Goal: Task Accomplishment & Management: Use online tool/utility

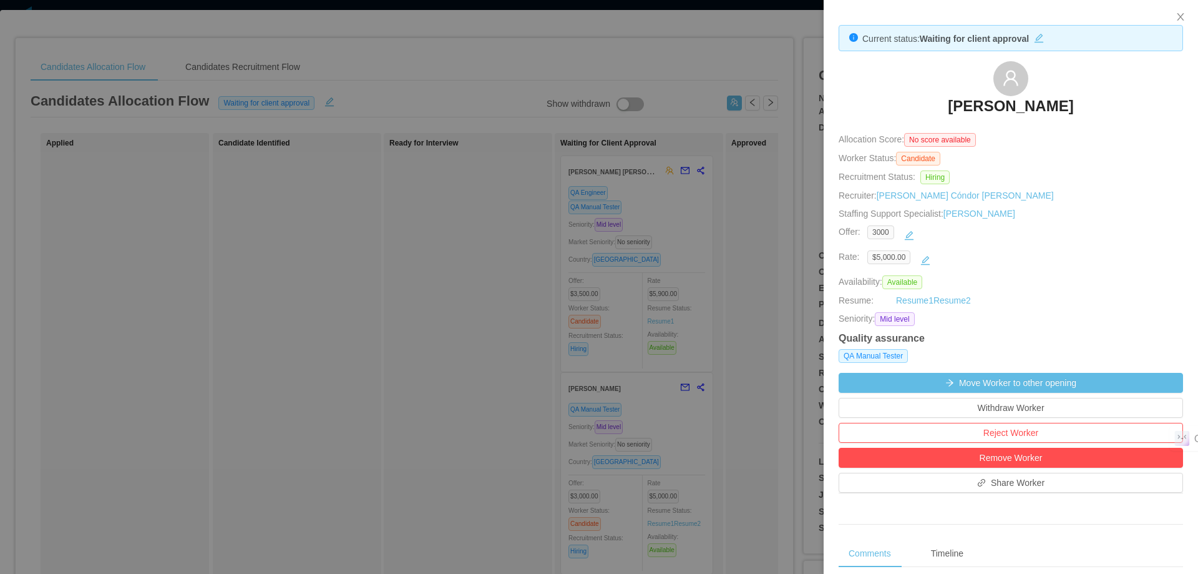
scroll to position [423, 0]
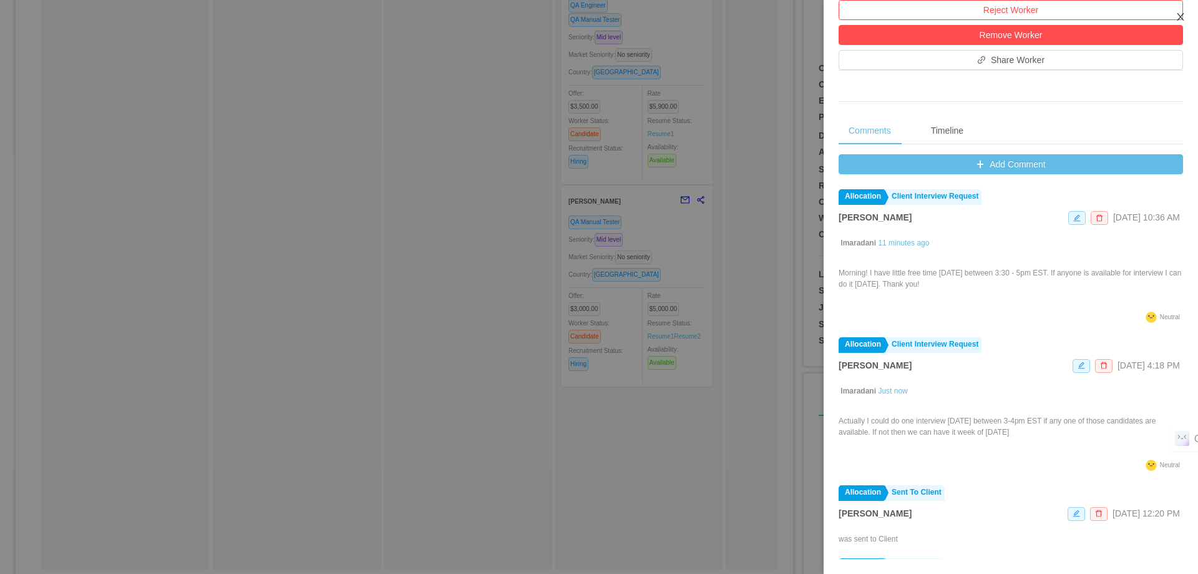
drag, startPoint x: 1182, startPoint y: 14, endPoint x: 1190, endPoint y: 44, distance: 30.9
click at [1182, 13] on icon "icon: close" at bounding box center [1181, 17] width 10 height 10
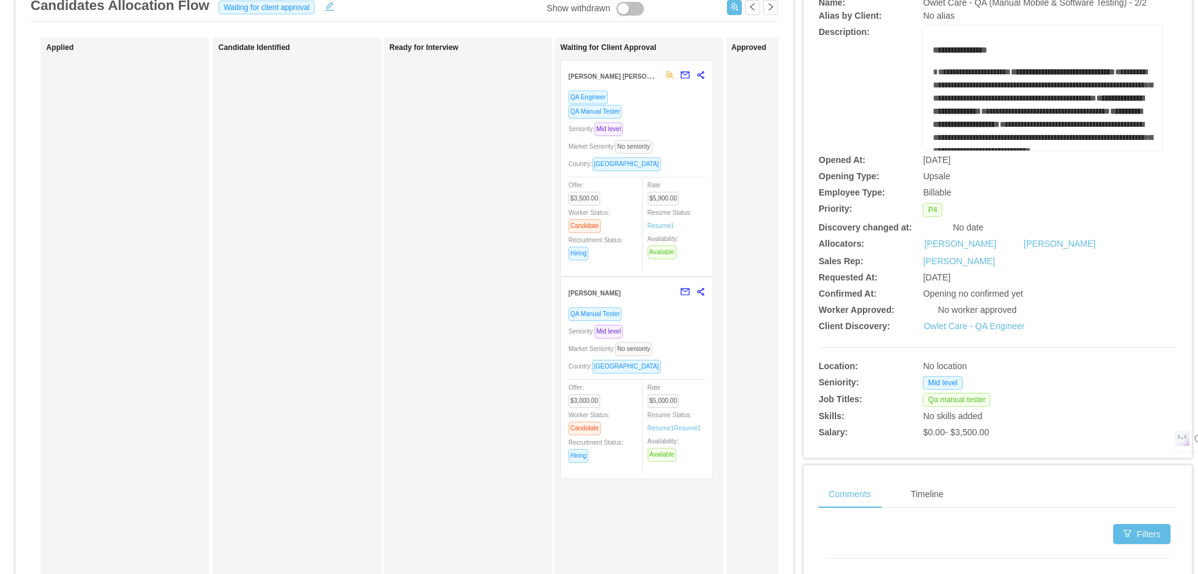
scroll to position [0, 0]
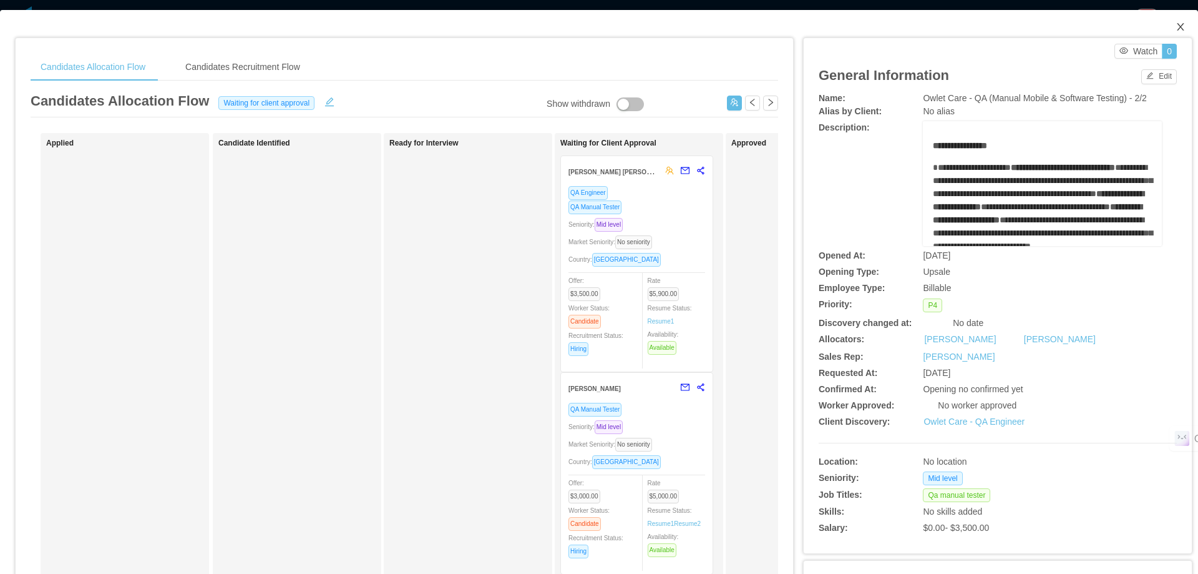
click at [1176, 29] on icon "icon: close" at bounding box center [1181, 27] width 10 height 10
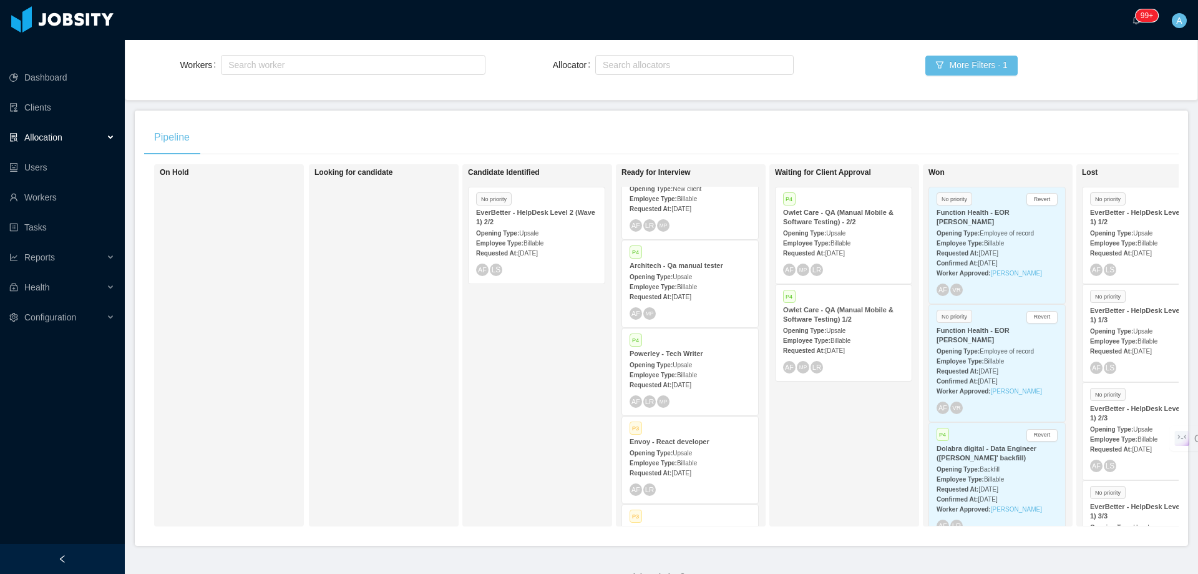
scroll to position [301, 0]
click at [691, 291] on span "[DATE]" at bounding box center [681, 294] width 19 height 7
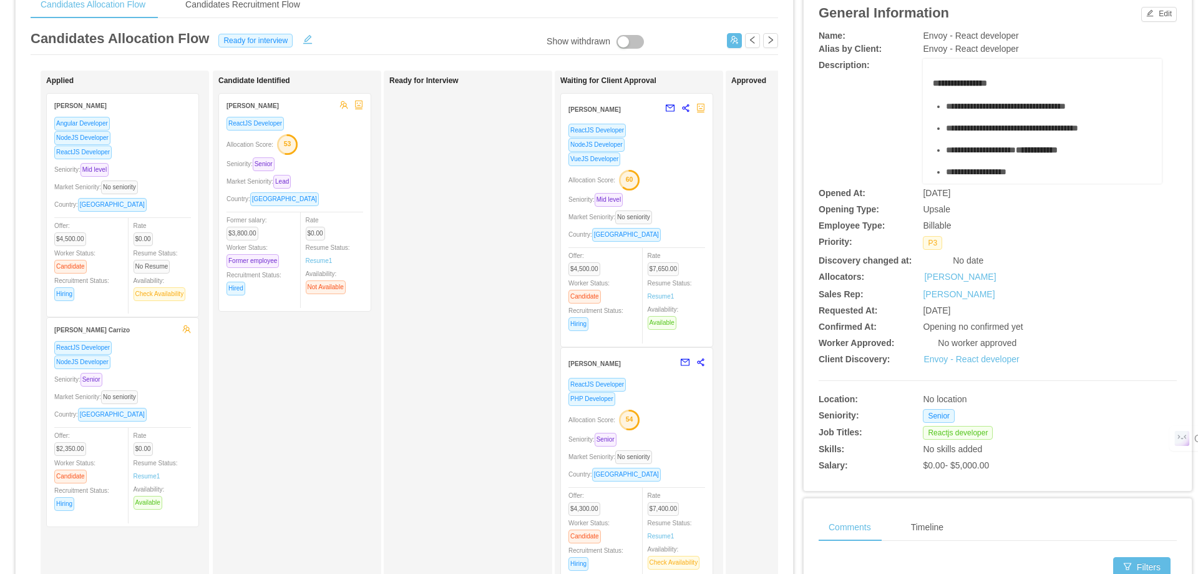
click at [690, 197] on div "Seniority: Mid level" at bounding box center [637, 199] width 137 height 14
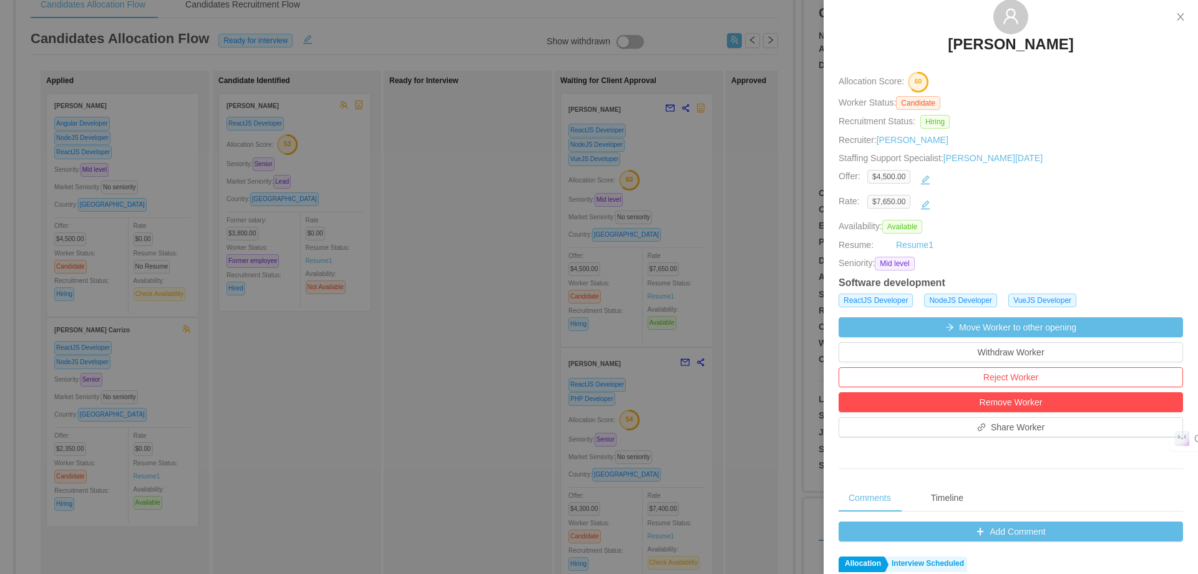
scroll to position [250, 0]
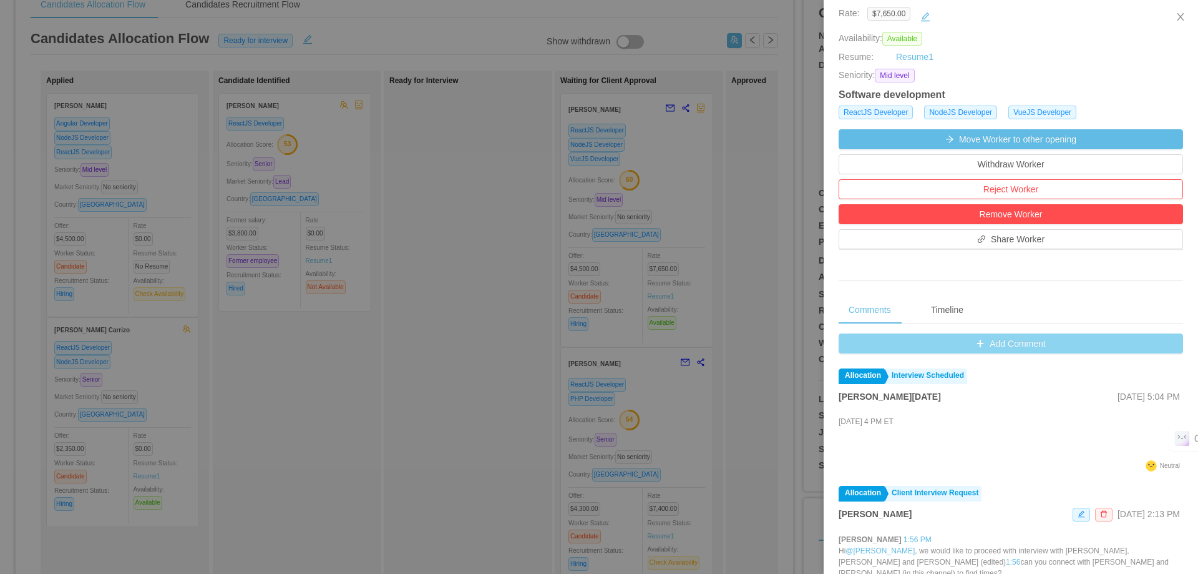
click at [991, 343] on button "Add Comment" at bounding box center [1011, 343] width 345 height 20
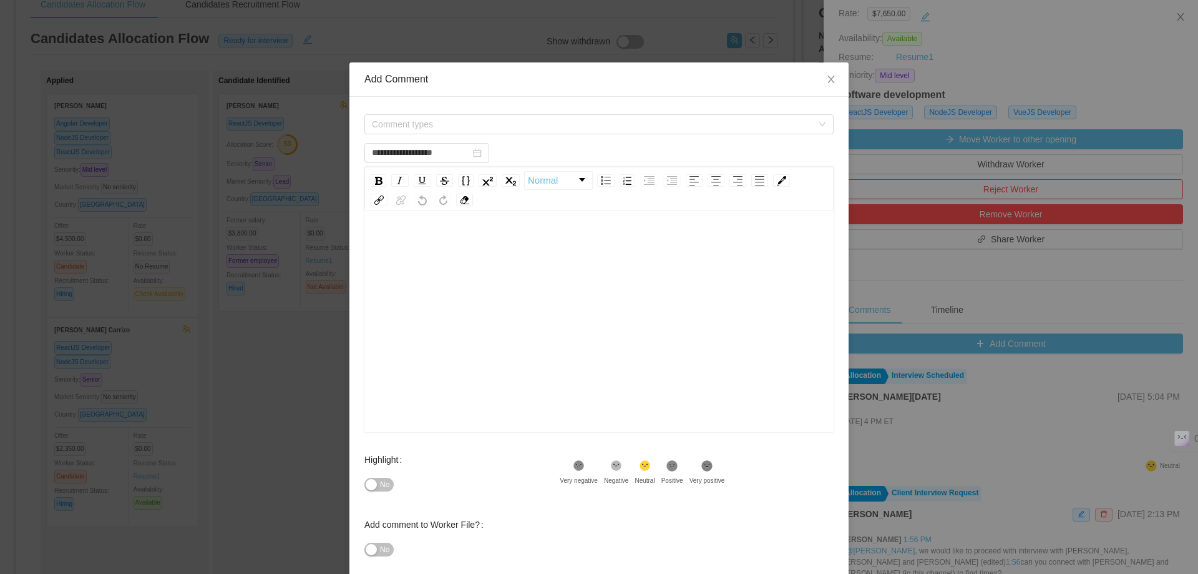
type input "**********"
click at [826, 79] on icon "icon: close" at bounding box center [831, 79] width 10 height 10
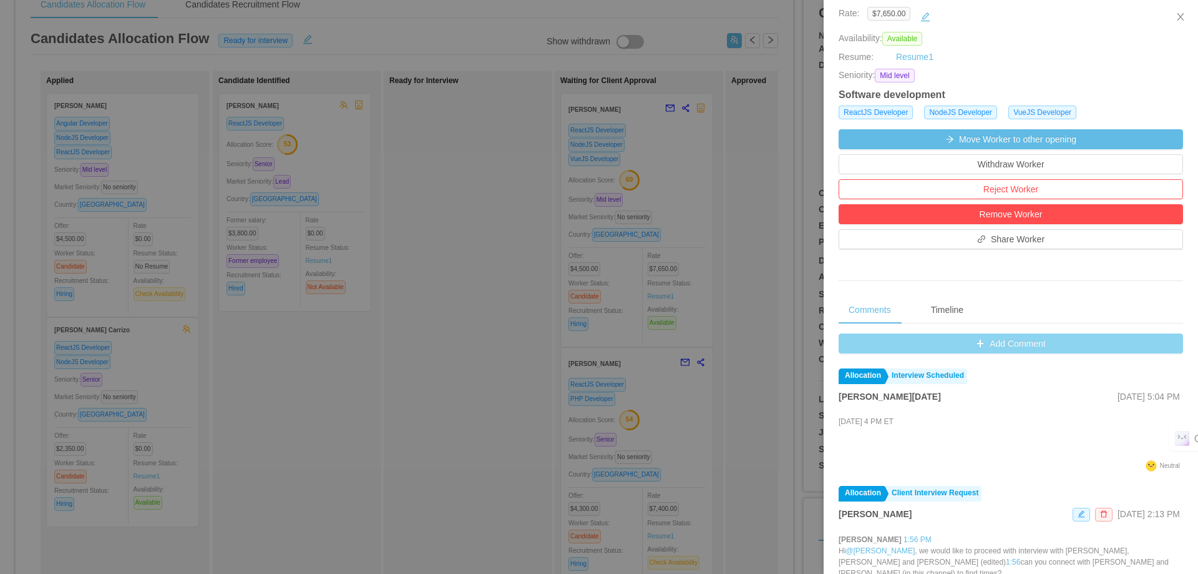
click at [969, 344] on button "Add Comment" at bounding box center [1011, 343] width 345 height 20
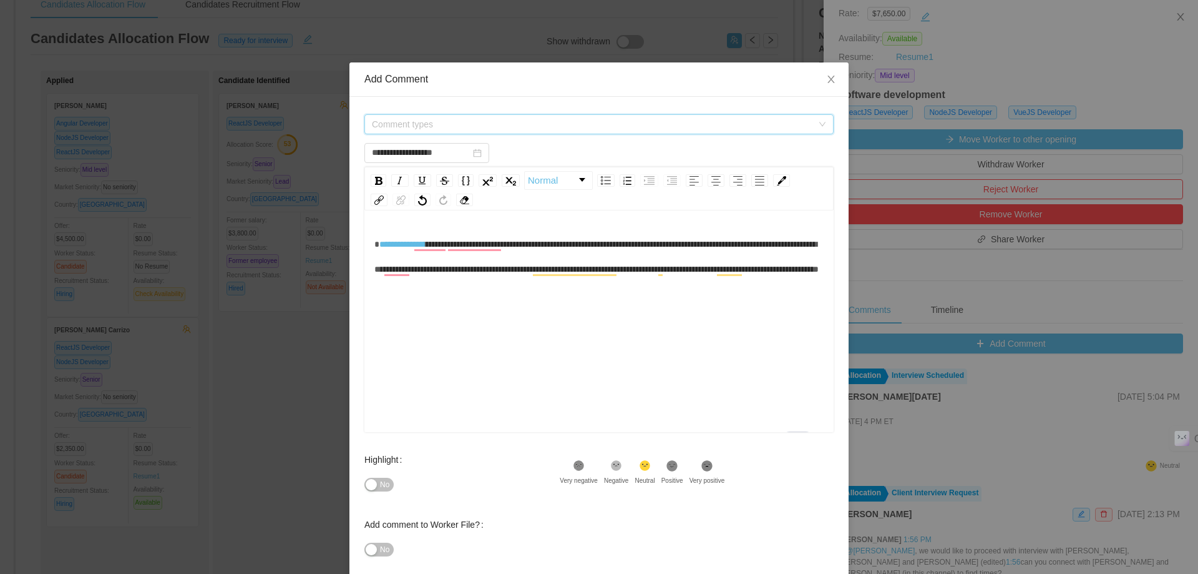
click at [583, 121] on span "Comment types" at bounding box center [592, 124] width 441 height 12
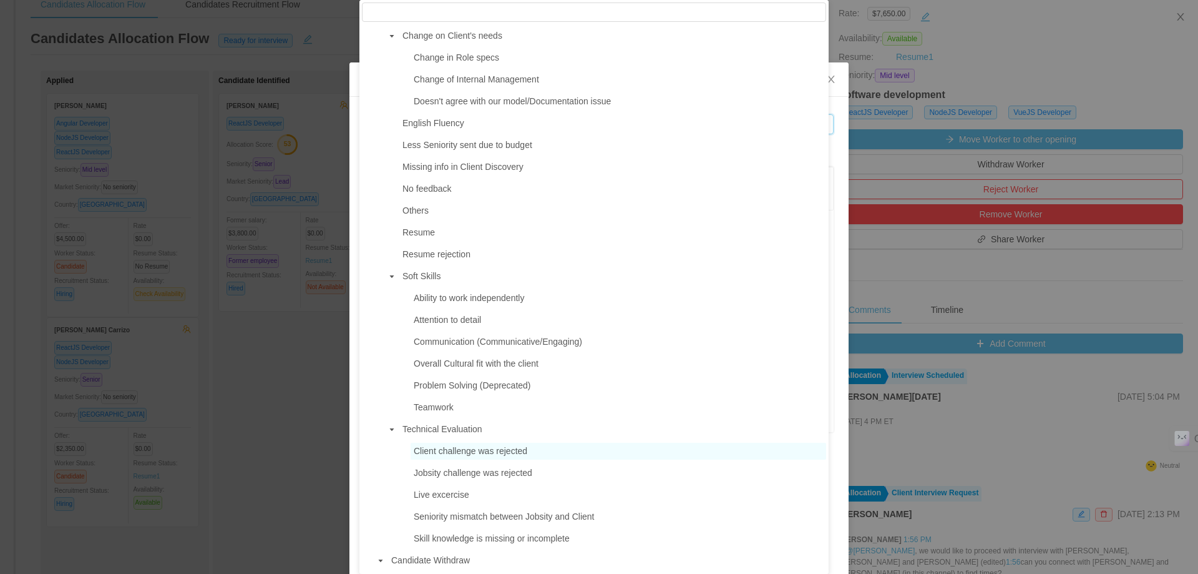
scroll to position [624, 0]
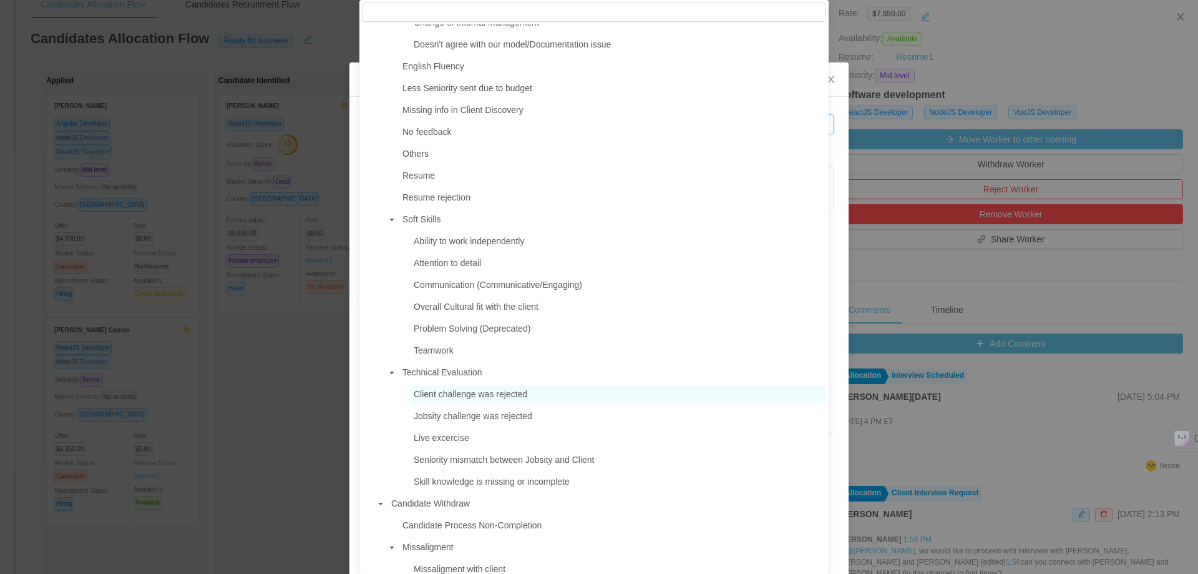
click at [502, 399] on span "Client challenge was rejected" at bounding box center [471, 394] width 114 height 10
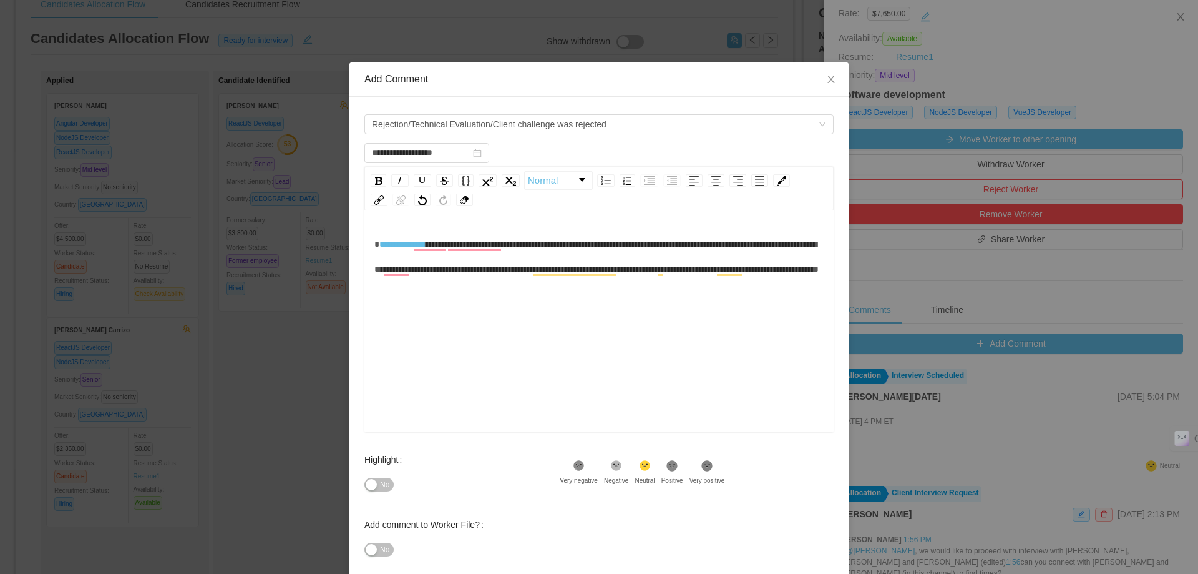
click at [609, 281] on div "**********" at bounding box center [599, 257] width 450 height 50
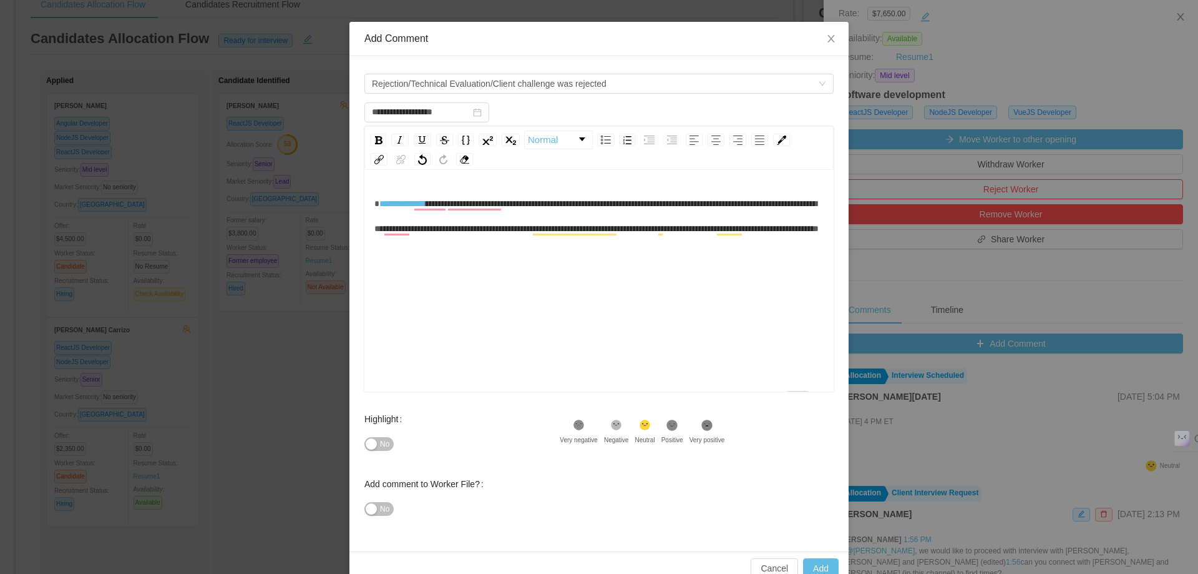
scroll to position [66, 0]
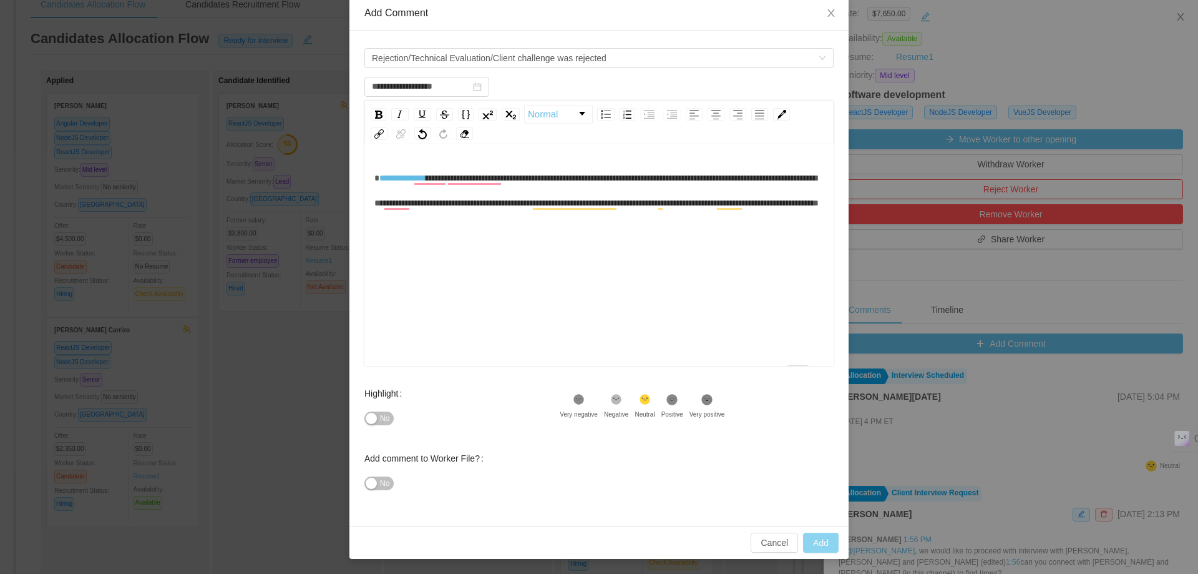
type input "**********"
click at [818, 540] on button "Add" at bounding box center [821, 542] width 36 height 20
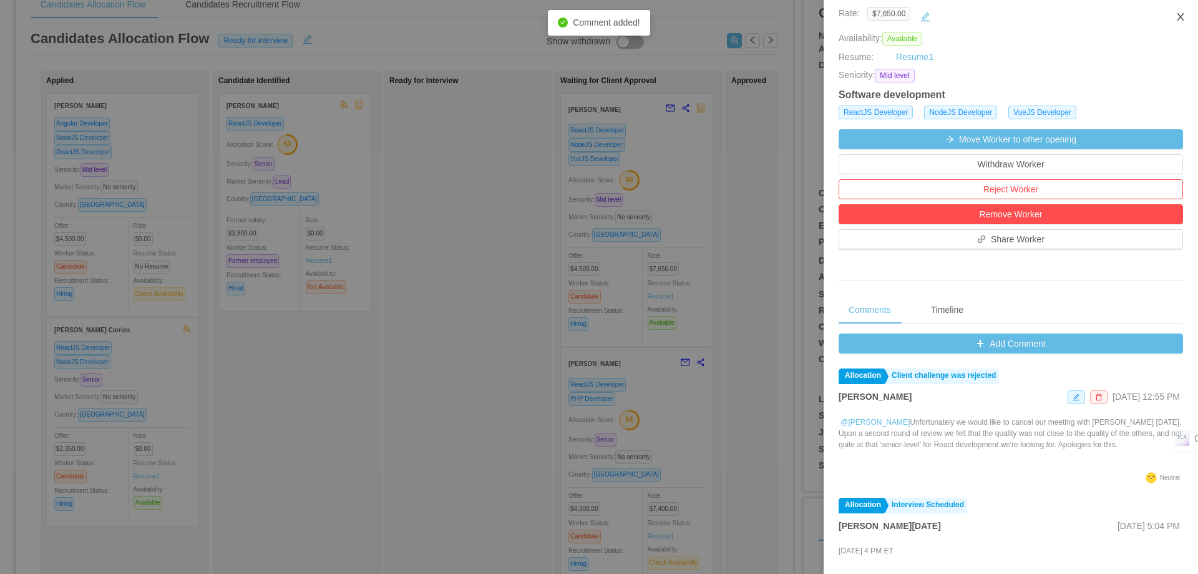
click at [1181, 19] on icon "icon: close" at bounding box center [1181, 17] width 10 height 10
